Goal: Navigation & Orientation: Find specific page/section

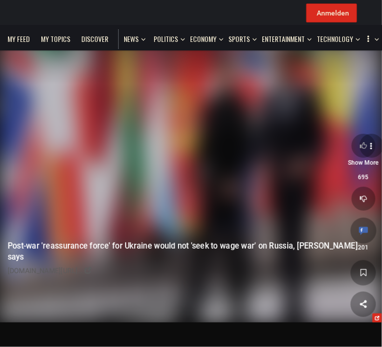
click at [0, 0] on div at bounding box center [0, 0] width 0 height 0
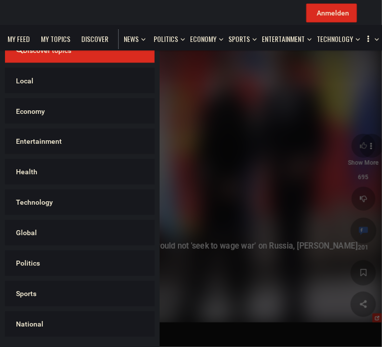
scroll to position [972, 0]
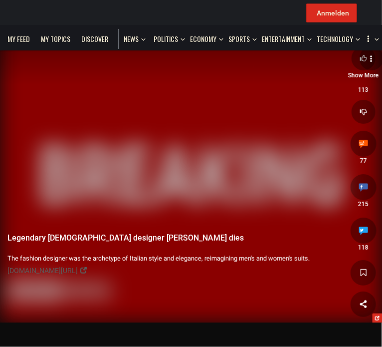
scroll to position [15497, 0]
click at [0, 0] on div at bounding box center [0, 0] width 0 height 0
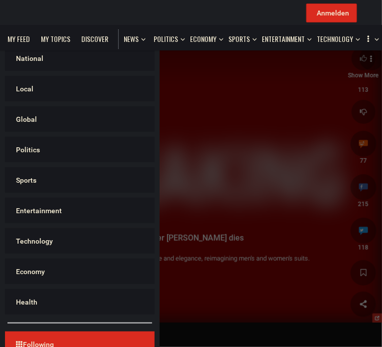
scroll to position [126, 0]
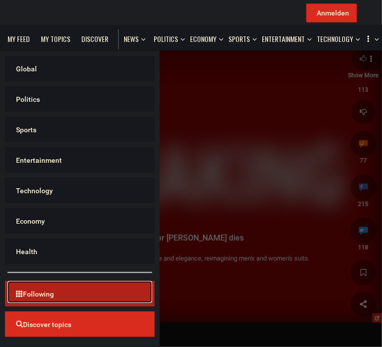
click at [13, 294] on span "Following" at bounding box center [35, 294] width 48 height 8
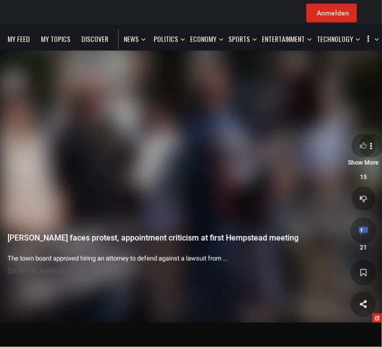
scroll to position [4756, 0]
